Goal: Find specific fact: Find specific fact

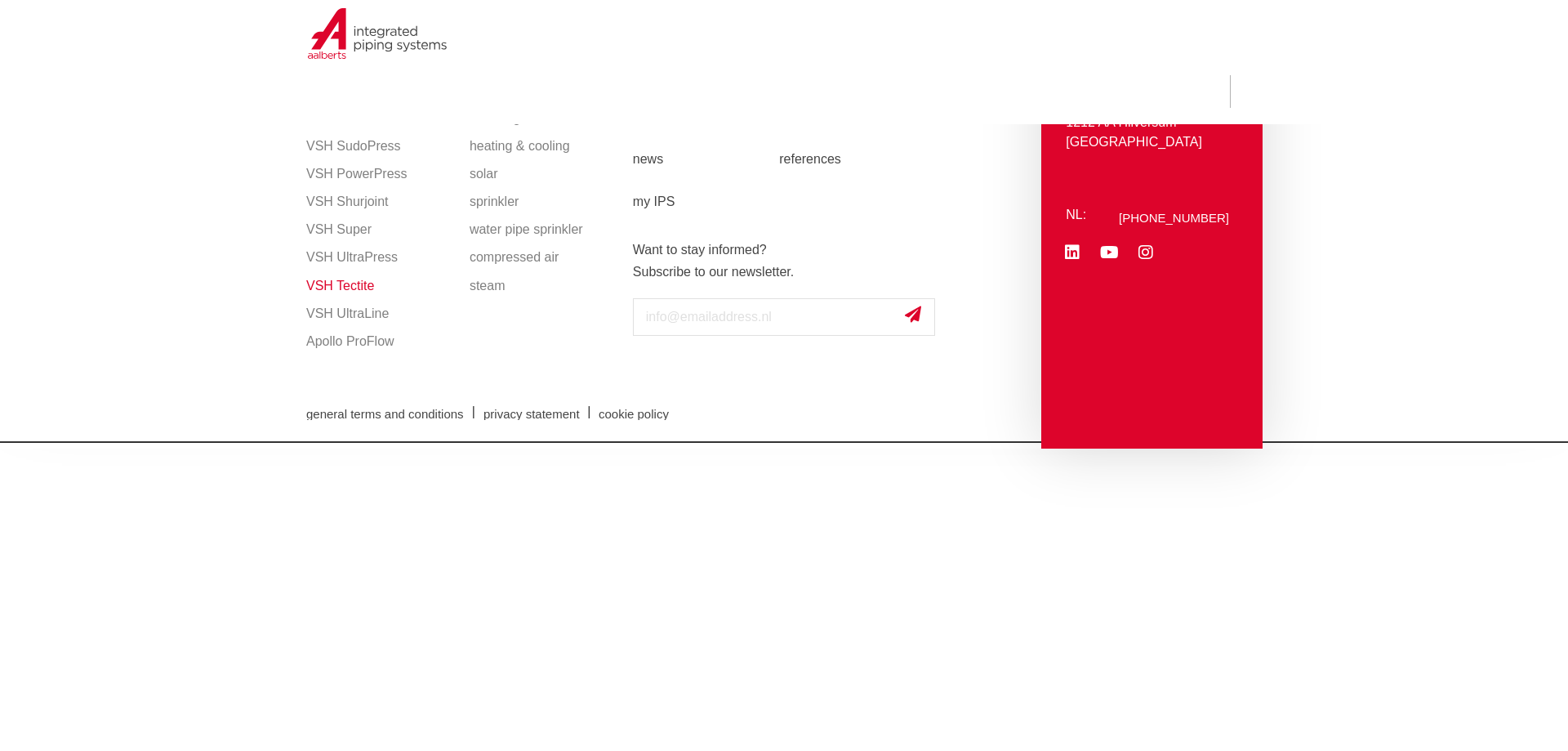
click at [354, 286] on font "VSH Tectite" at bounding box center [340, 285] width 68 height 14
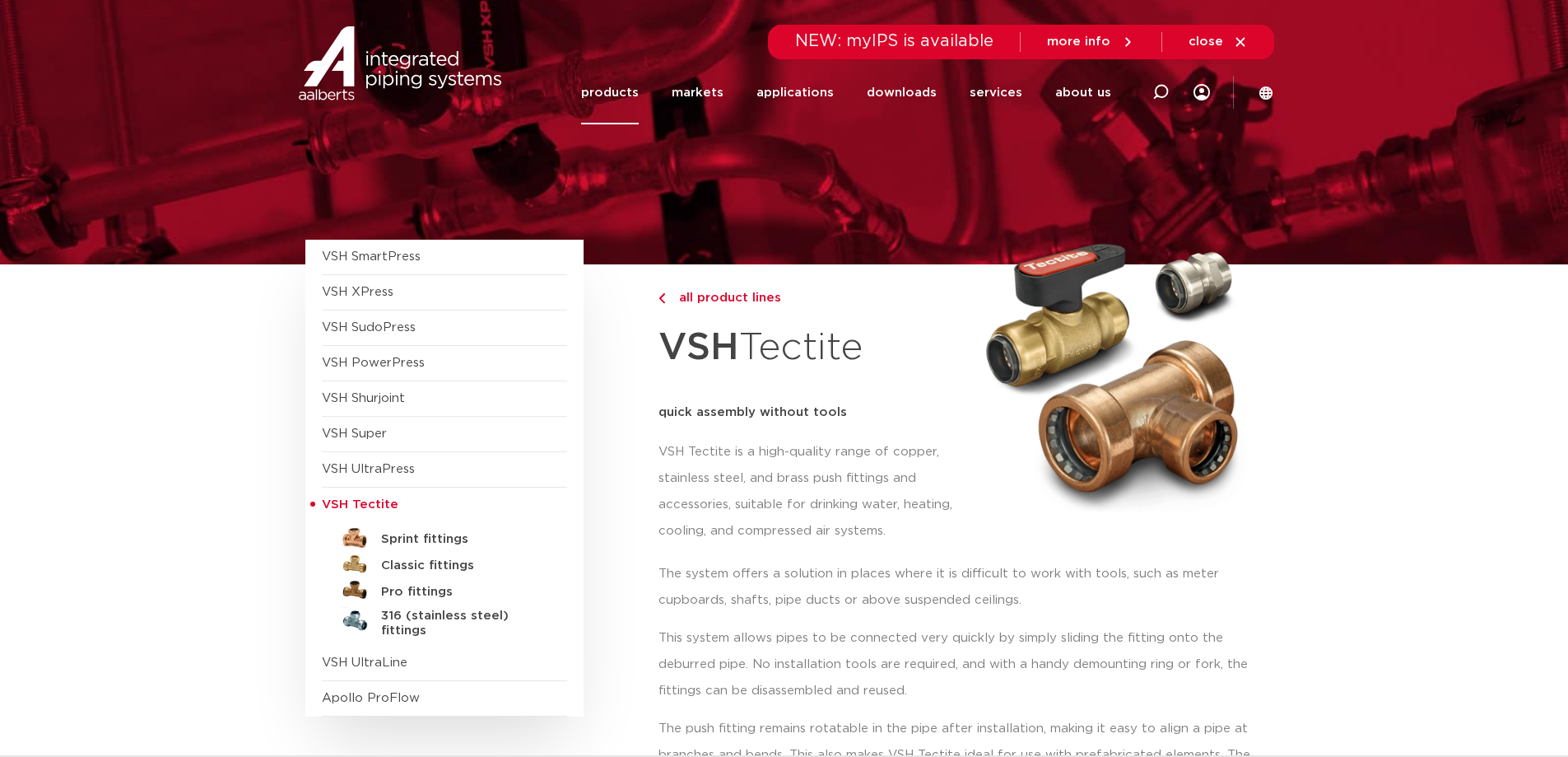
click at [798, 445] on font "VSH Tectite is a high-quality range of copper, stainless steel, and brass push …" at bounding box center [805, 491] width 294 height 91
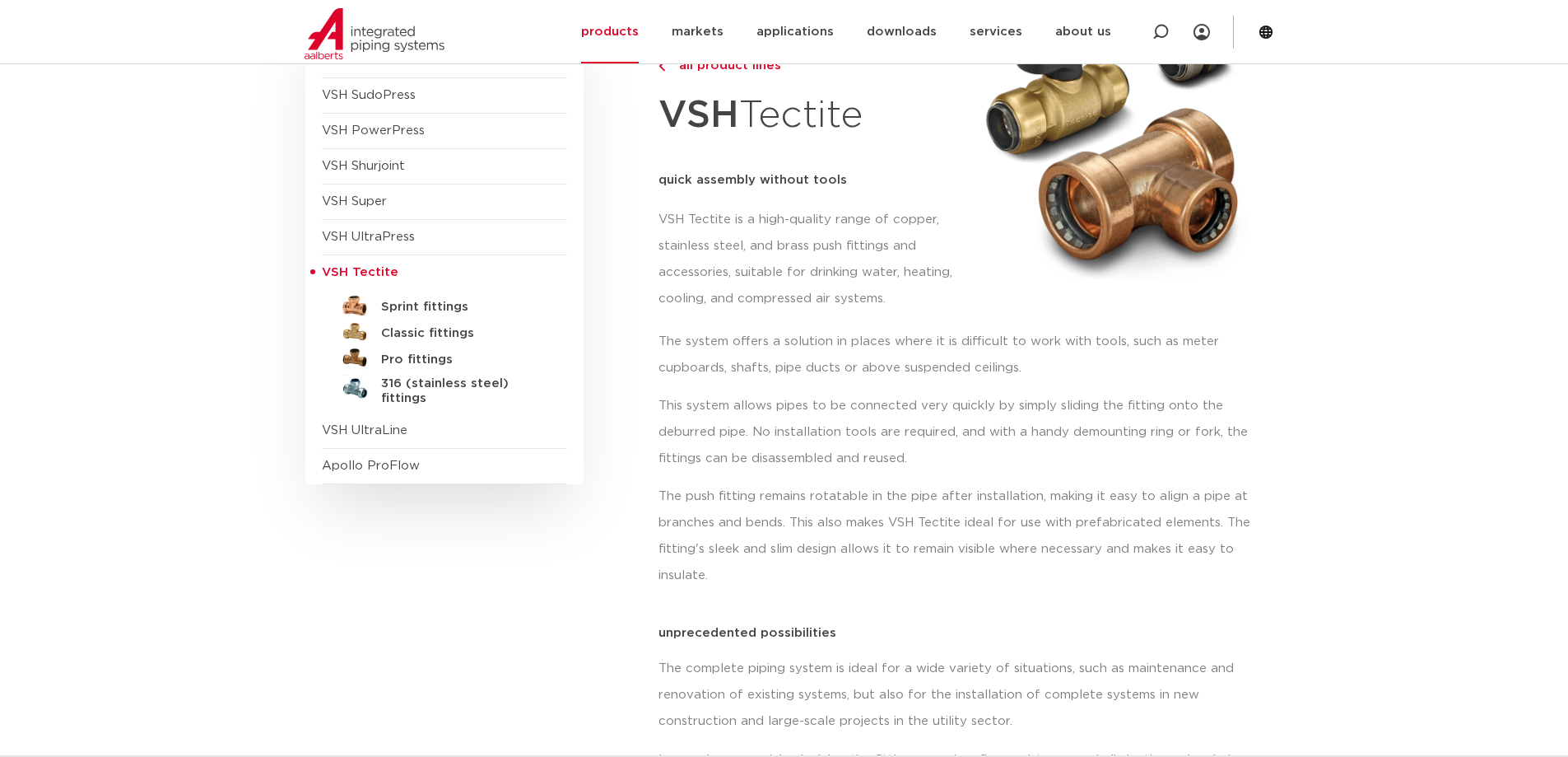
scroll to position [247, 0]
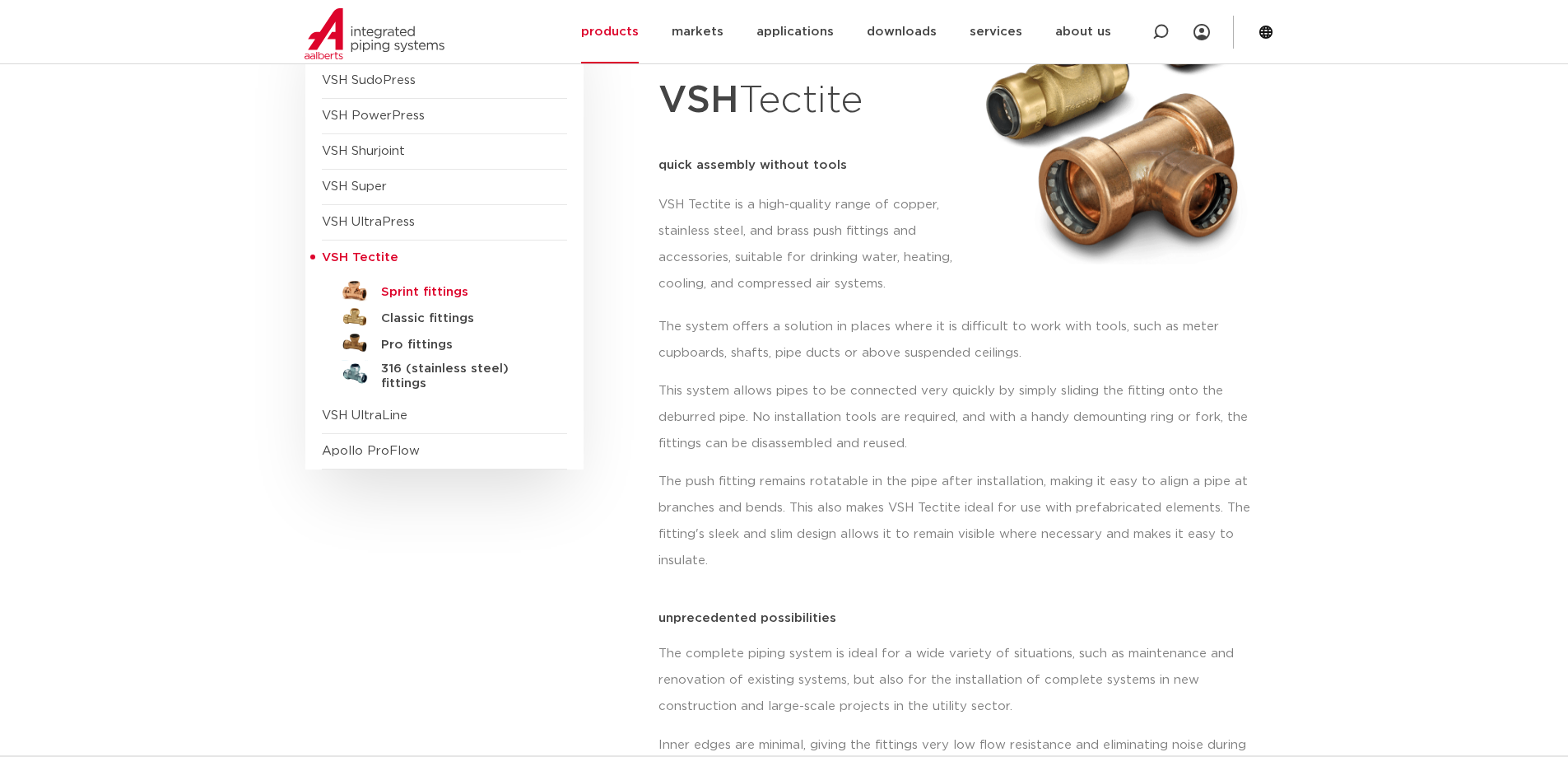
click at [422, 289] on font "Sprint fittings" at bounding box center [424, 292] width 87 height 13
click at [417, 313] on font "Classic fittings" at bounding box center [428, 318] width 93 height 13
click at [416, 336] on link "Pro fittings" at bounding box center [444, 341] width 245 height 26
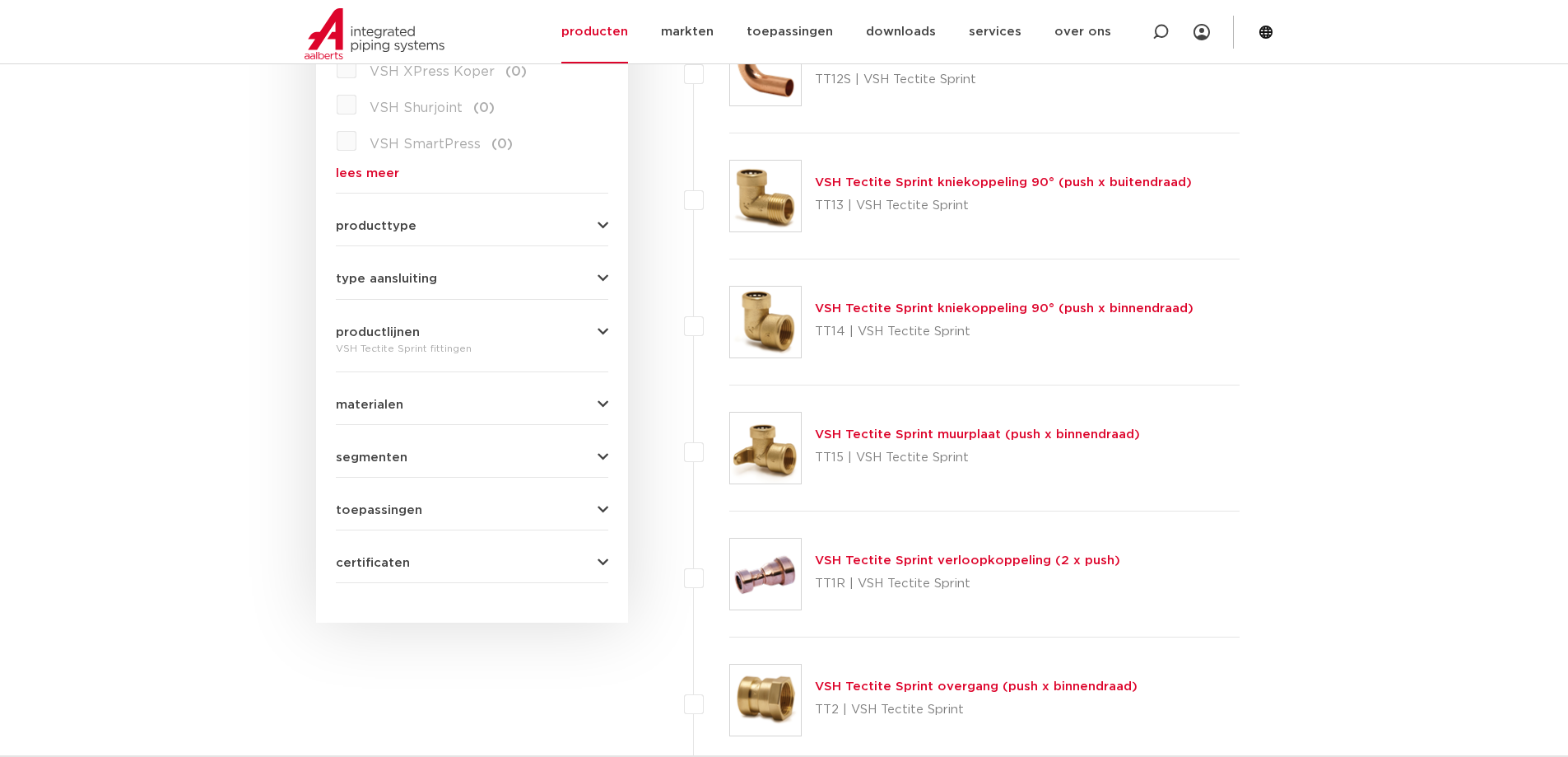
scroll to position [494, 0]
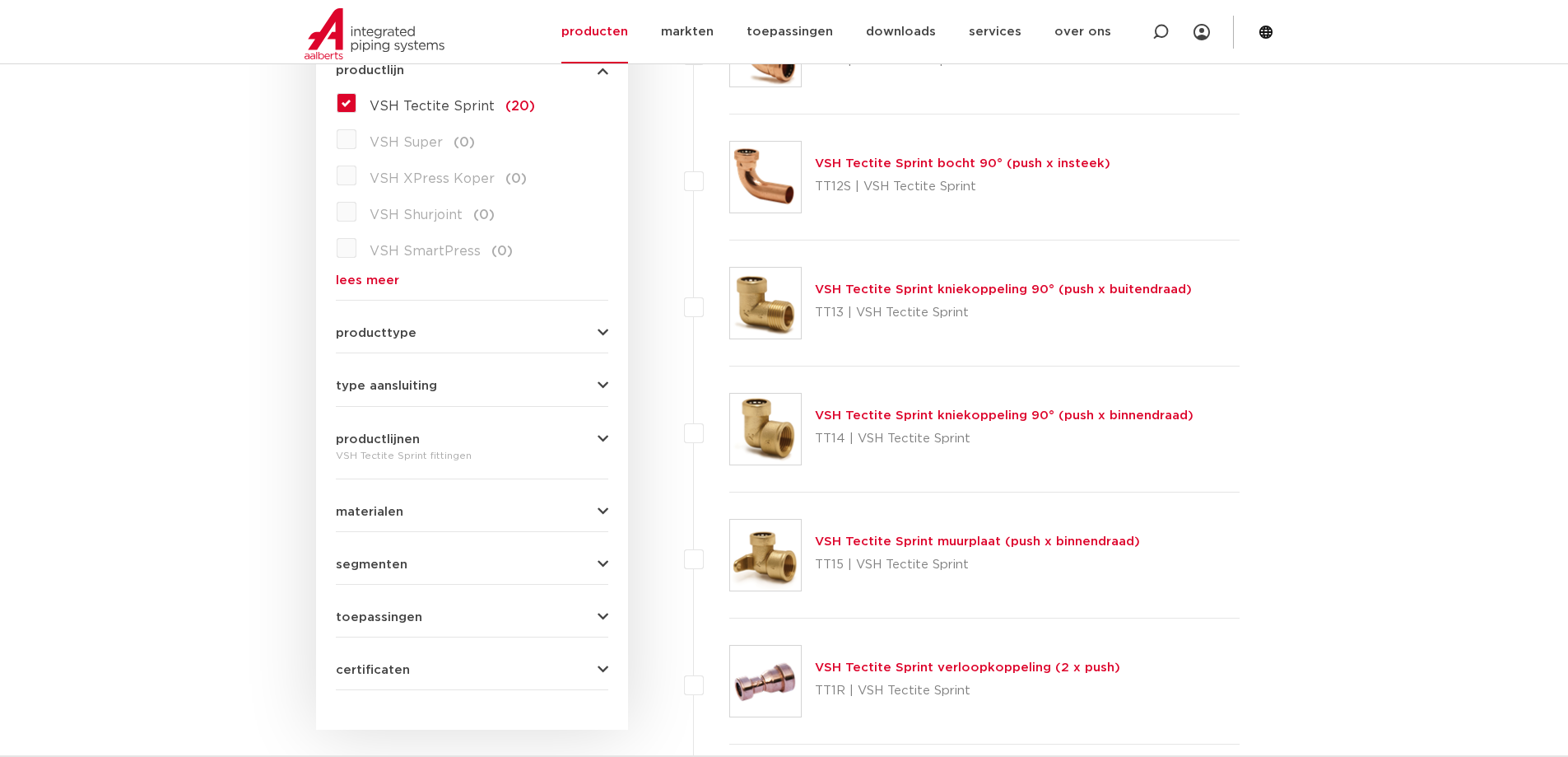
click at [898, 285] on link "VSH Tectite Sprint kniekoppeling 90° (push x buitendraad)" at bounding box center [1003, 289] width 377 height 13
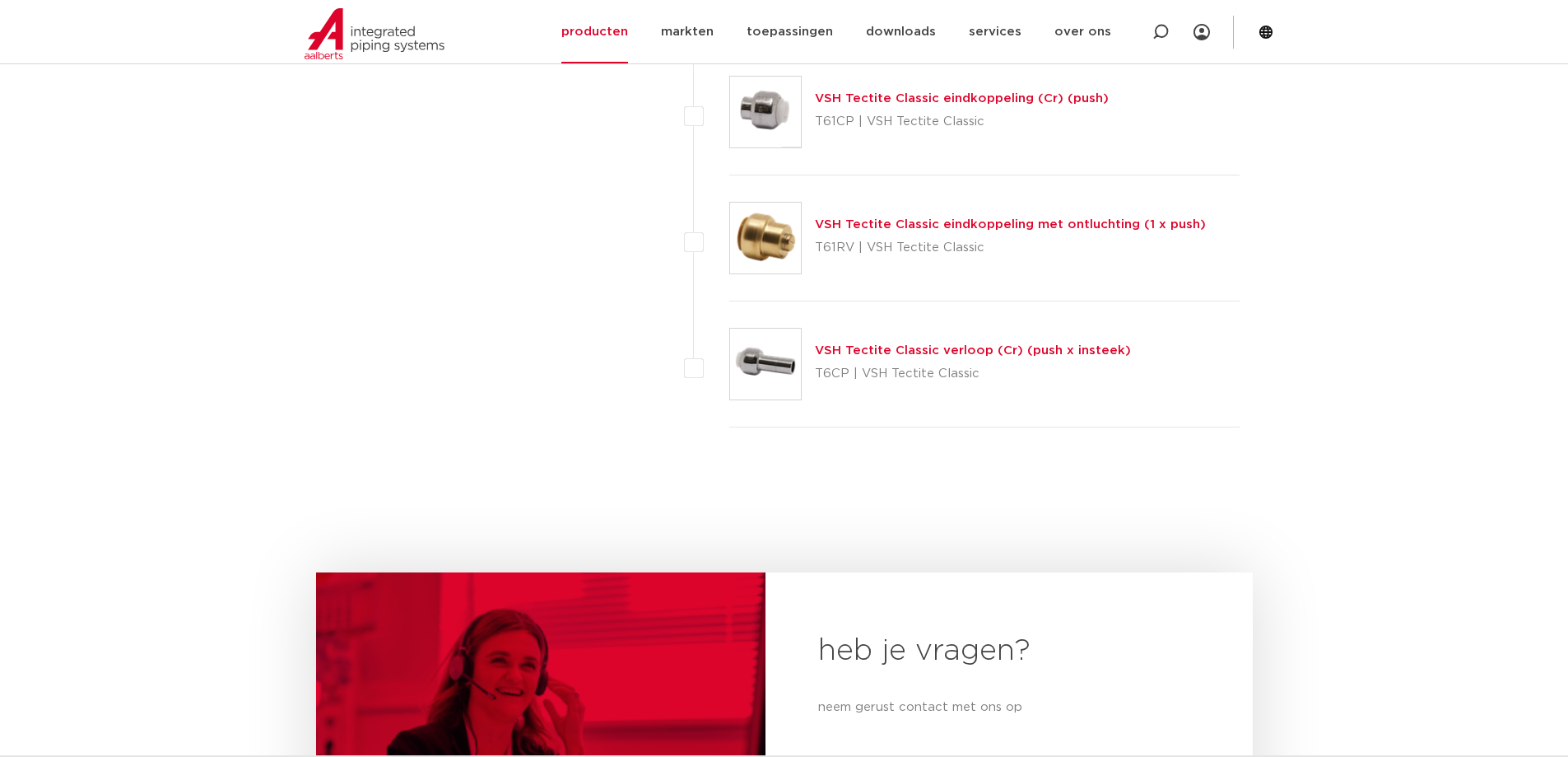
scroll to position [4610, 0]
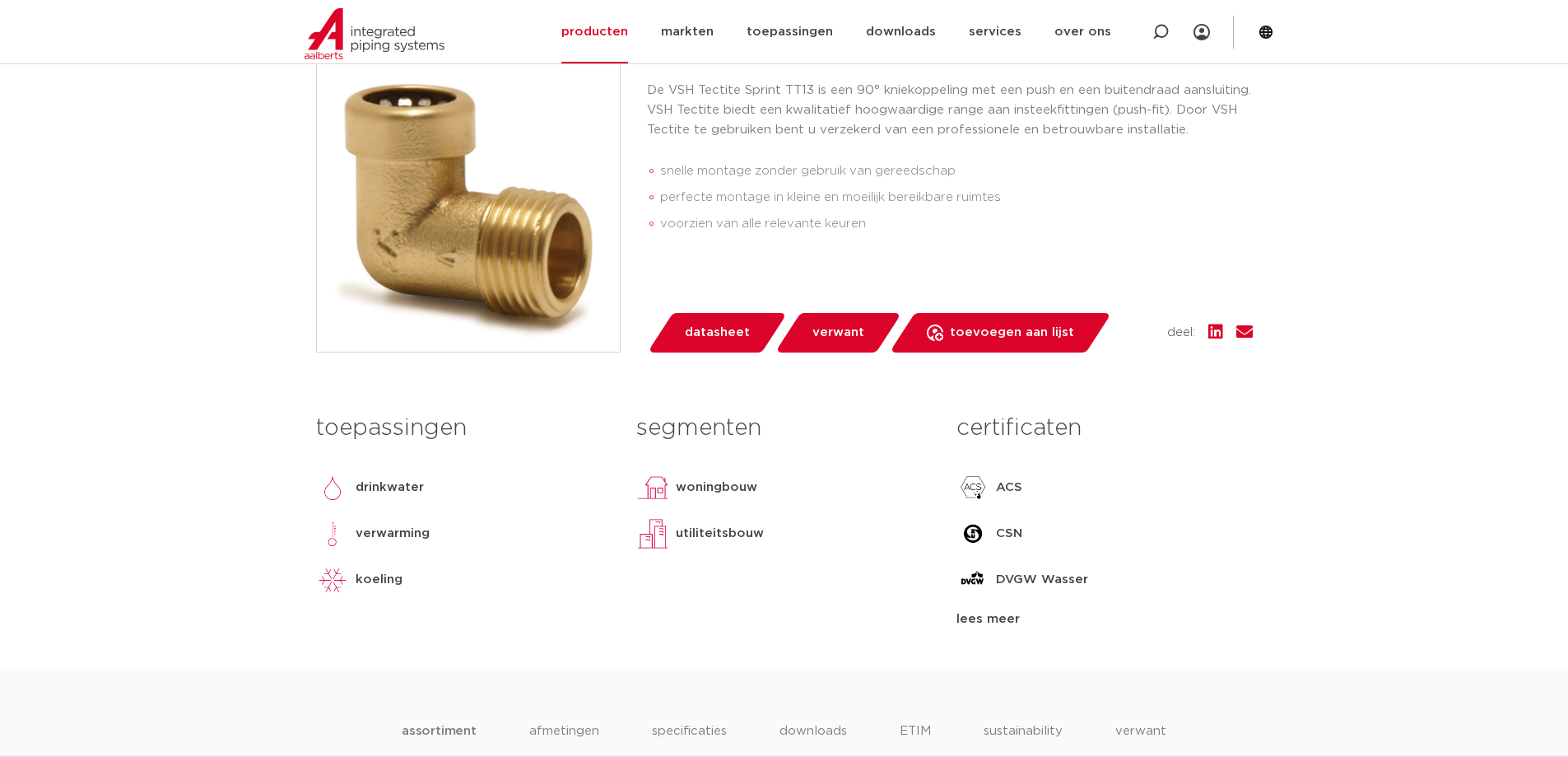
scroll to position [906, 0]
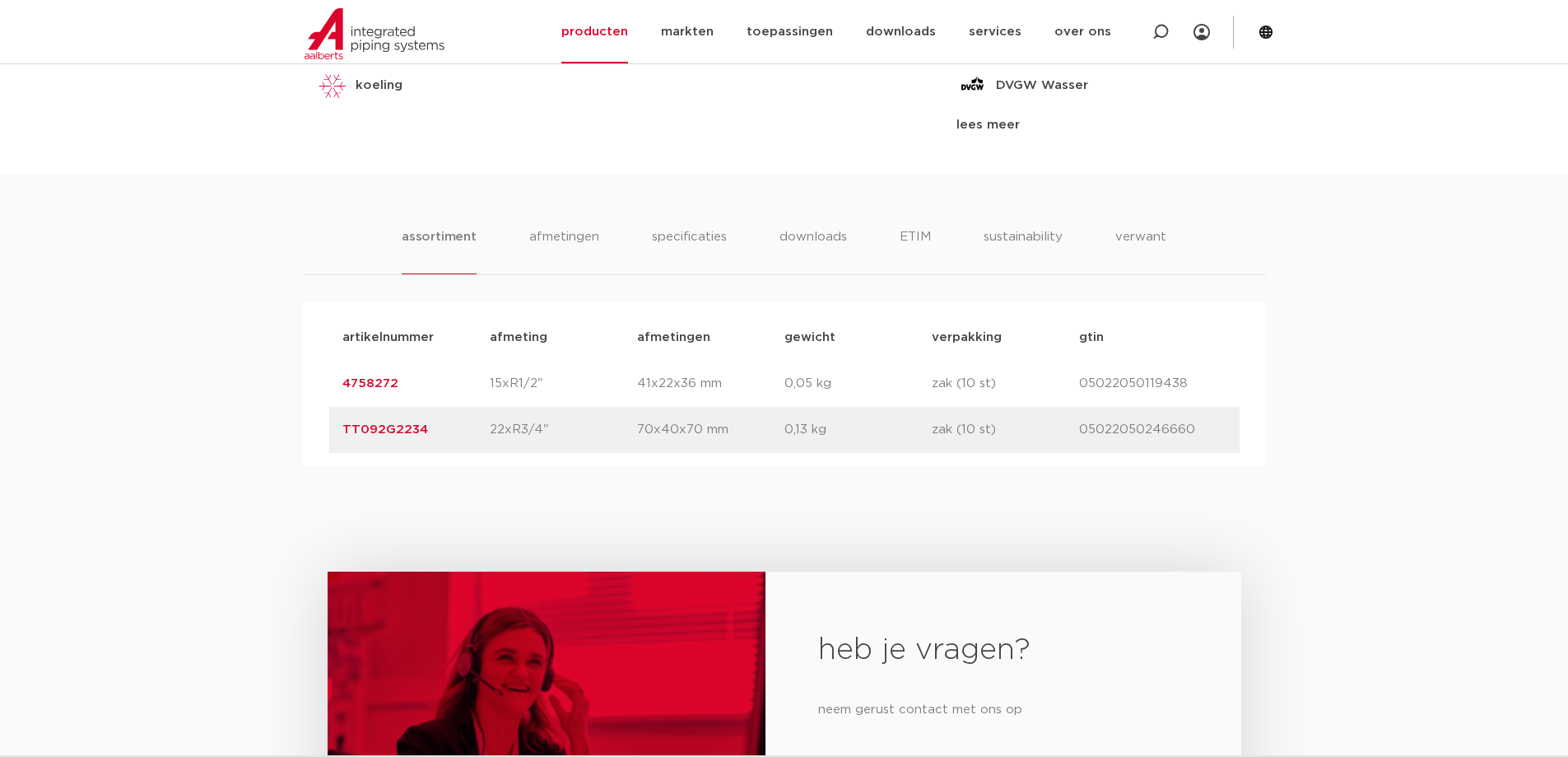
drag, startPoint x: 339, startPoint y: 377, endPoint x: 407, endPoint y: 377, distance: 68.0
click at [407, 377] on div "artikelnummer 4758272 afmeting 15xR1/2" [GEOGRAPHIC_DATA] 41x22x36 mm gewicht 0…" at bounding box center [784, 383] width 910 height 46
copy link "4758272"
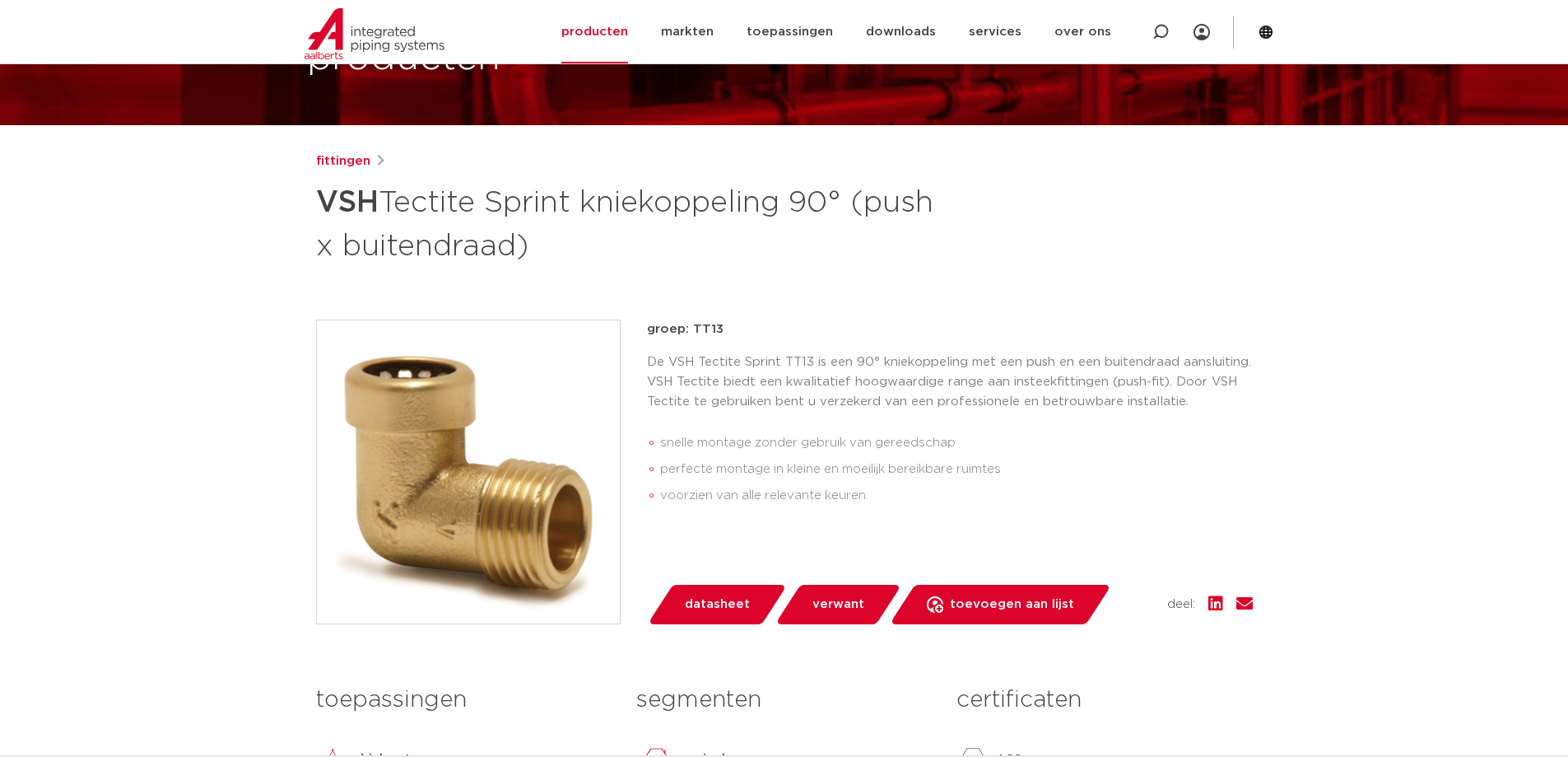
scroll to position [0, 0]
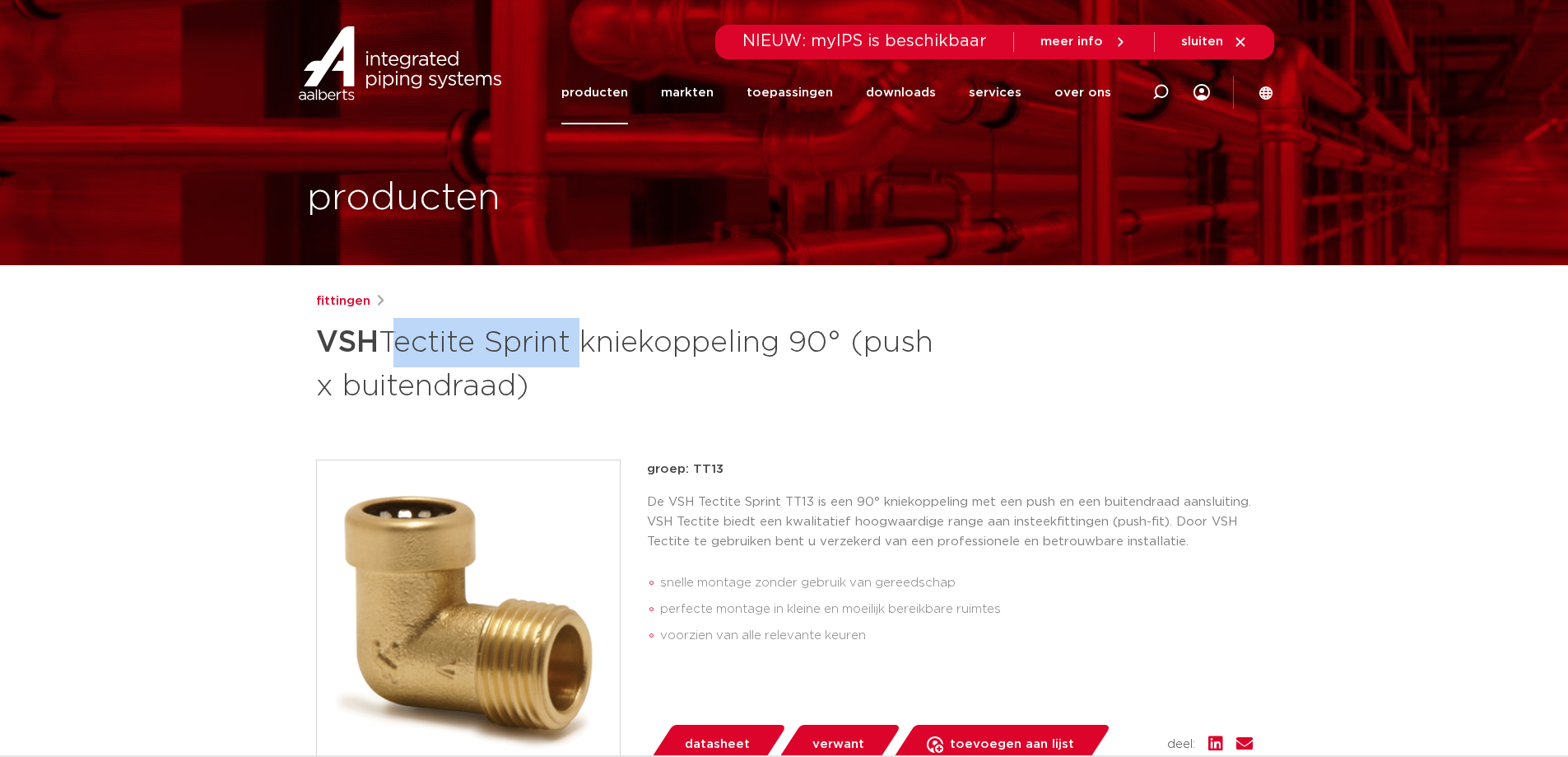
drag, startPoint x: 392, startPoint y: 342, endPoint x: 580, endPoint y: 350, distance: 188.2
click at [580, 350] on h1 "VSH Tectite Sprint kniekoppeling 90° (push x buitendraad)" at bounding box center [625, 362] width 618 height 89
copy h1 "Tectite Sprint"
